Goal: Transaction & Acquisition: Purchase product/service

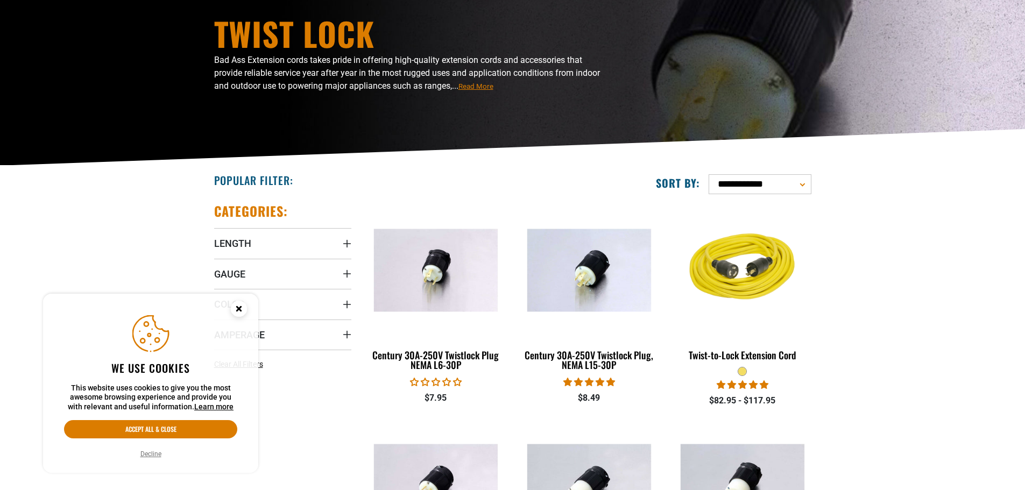
scroll to position [108, 0]
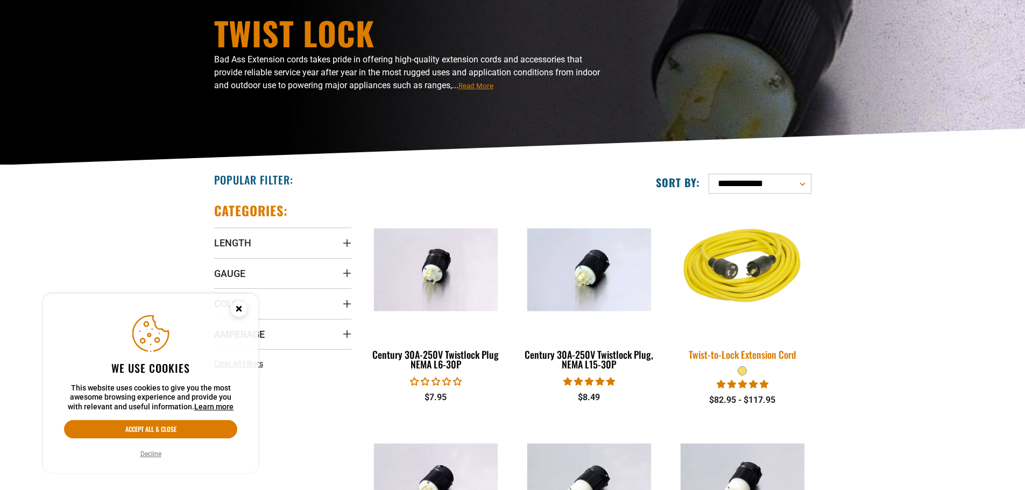
click at [752, 293] on img at bounding box center [742, 270] width 151 height 138
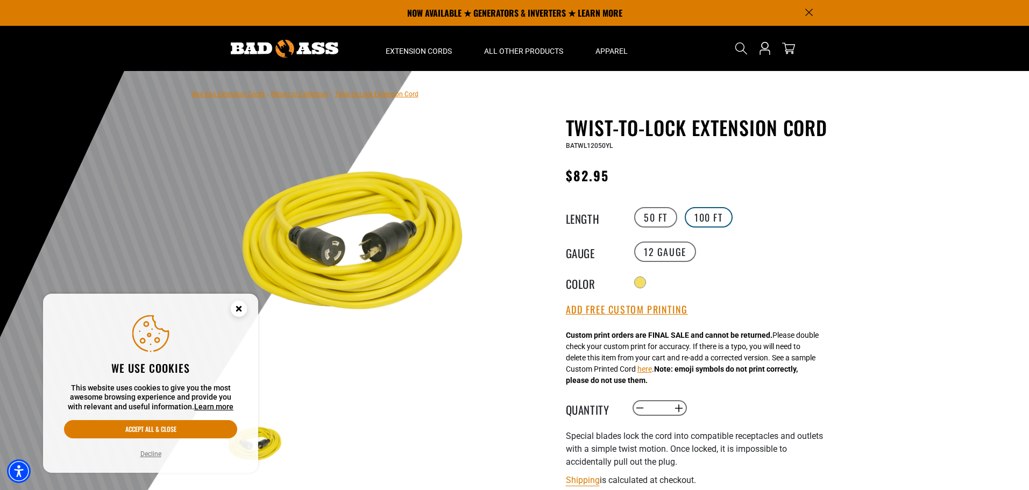
click at [712, 217] on label "100 FT" at bounding box center [709, 217] width 48 height 20
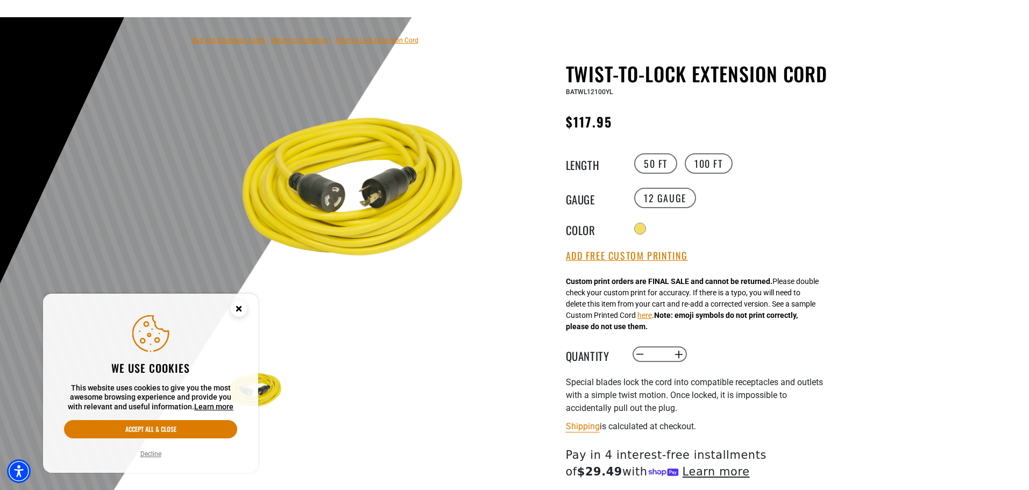
scroll to position [108, 0]
